Goal: Information Seeking & Learning: Learn about a topic

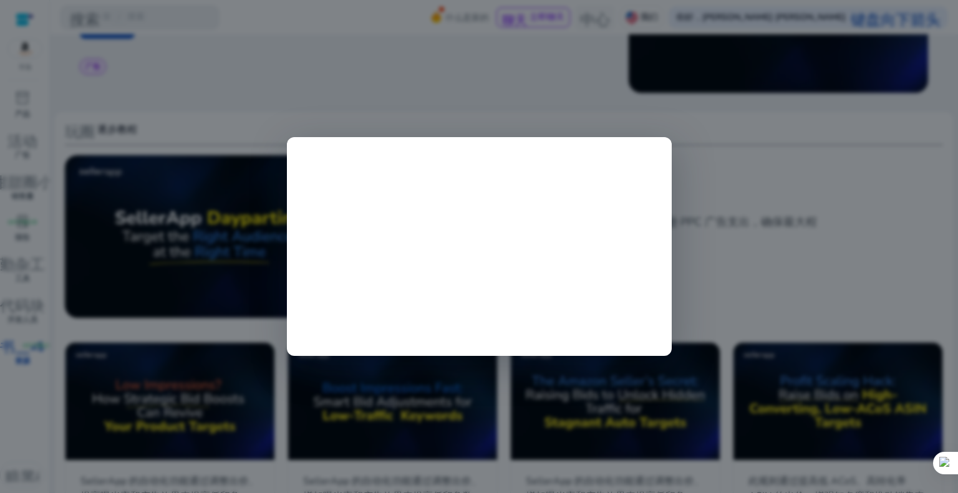
click at [742, 231] on div at bounding box center [479, 246] width 958 height 493
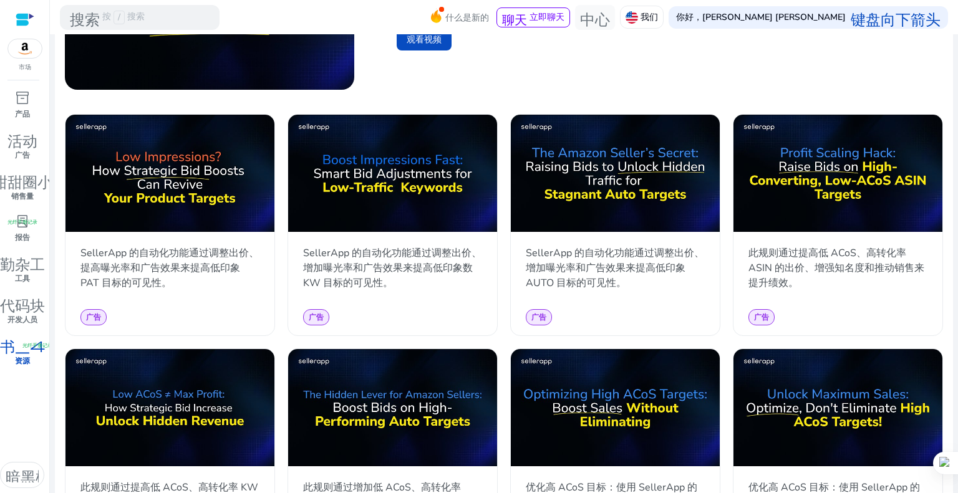
scroll to position [415, 0]
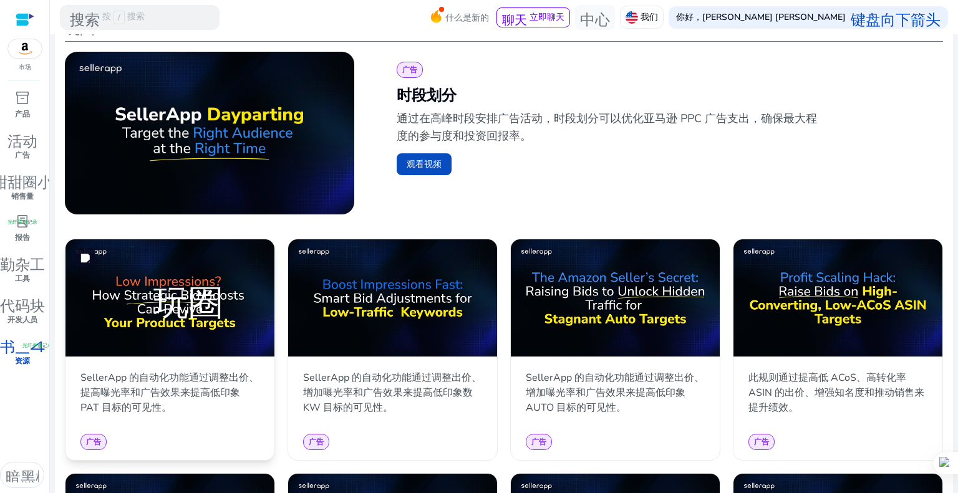
click at [227, 309] on img at bounding box center [169, 297] width 209 height 117
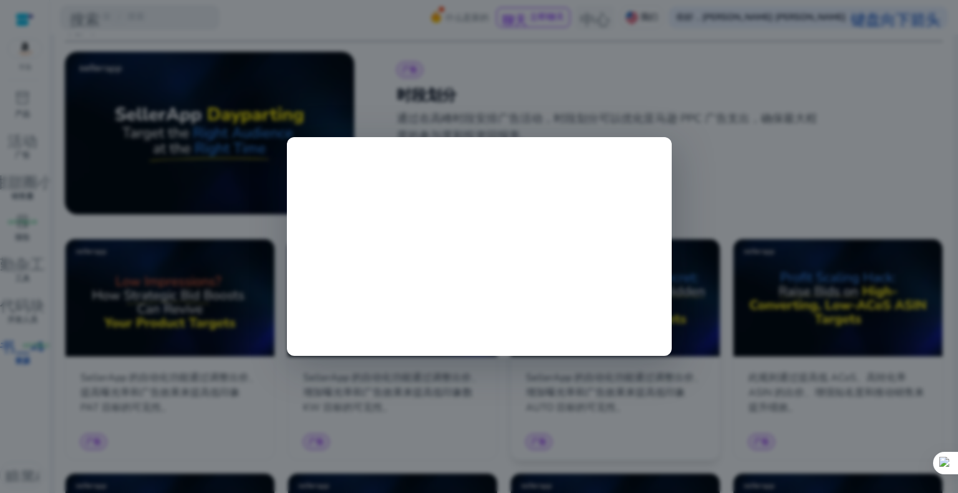
click at [628, 417] on div at bounding box center [479, 246] width 958 height 493
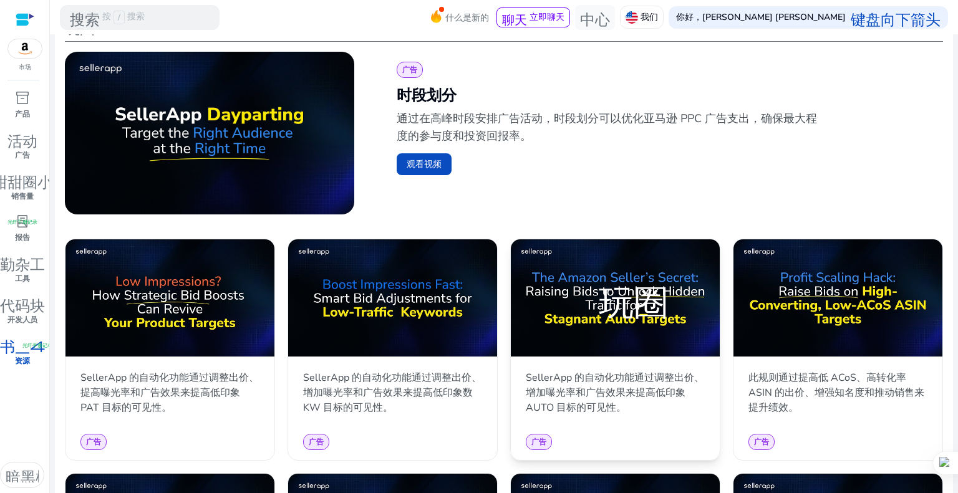
click at [531, 424] on div "广告" at bounding box center [615, 442] width 209 height 36
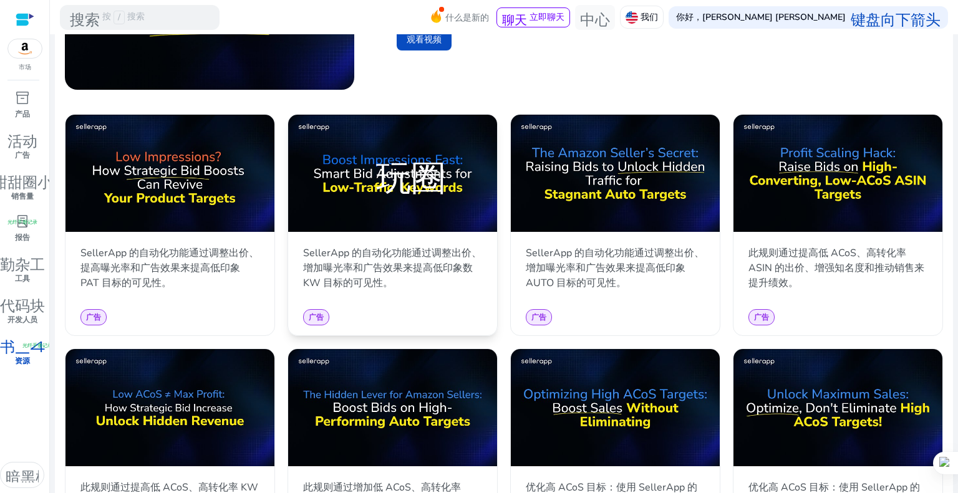
scroll to position [602, 0]
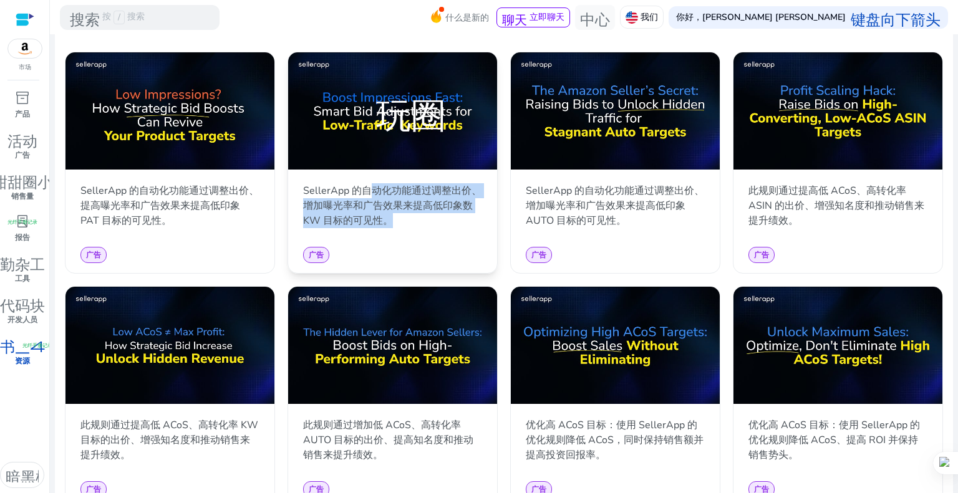
drag, startPoint x: 373, startPoint y: 185, endPoint x: 406, endPoint y: 218, distance: 47.6
click at [406, 218] on p "SellerApp 的自动化功能通过调整出价、增加曝光率和广告效果来提高低印象数 KW 目标的可见性。" at bounding box center [392, 205] width 179 height 45
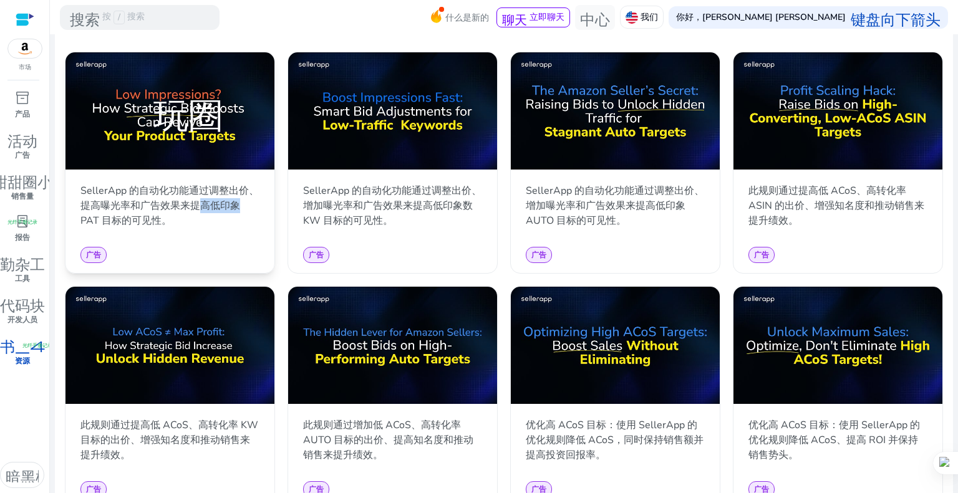
drag, startPoint x: 201, startPoint y: 202, endPoint x: 241, endPoint y: 211, distance: 41.5
click at [241, 211] on p "SellerApp 的自动化功能通过调整出价、提高曝光率和广告效果来提高低印象 PAT 目标的可见性。" at bounding box center [169, 205] width 179 height 45
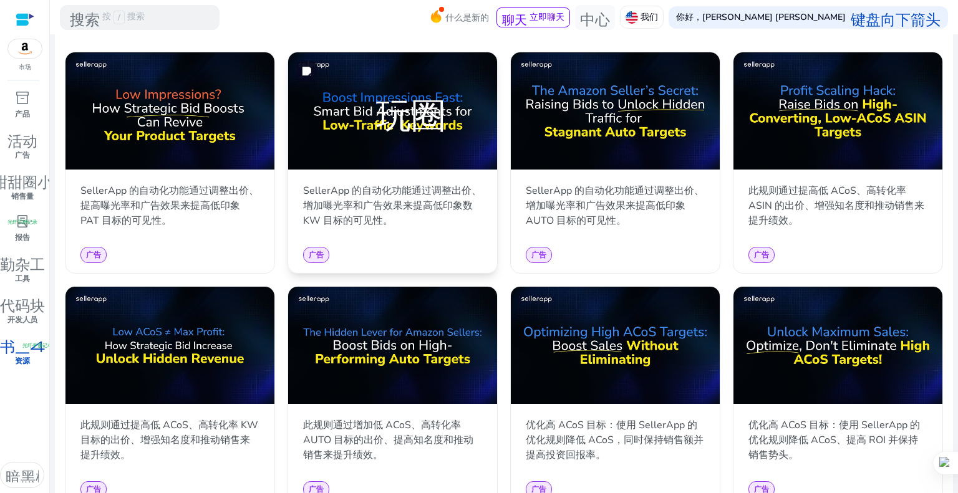
click at [369, 142] on img at bounding box center [392, 110] width 209 height 117
